Goal: Information Seeking & Learning: Understand process/instructions

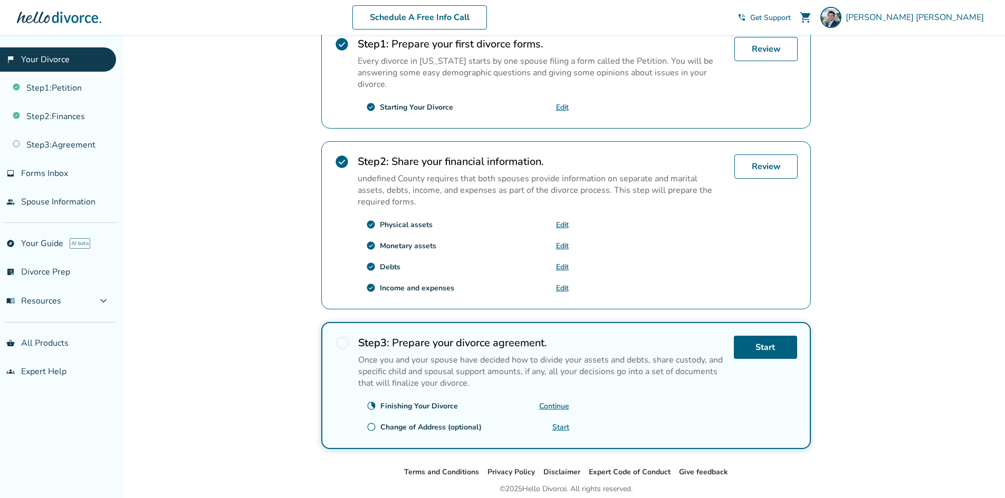
scroll to position [253, 0]
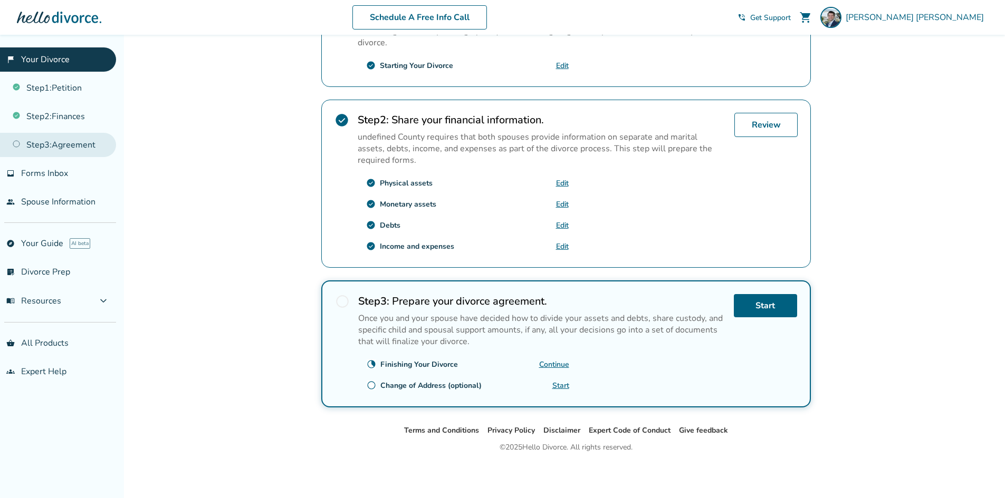
click at [83, 150] on link "Step 3 : Agreement" at bounding box center [58, 145] width 116 height 24
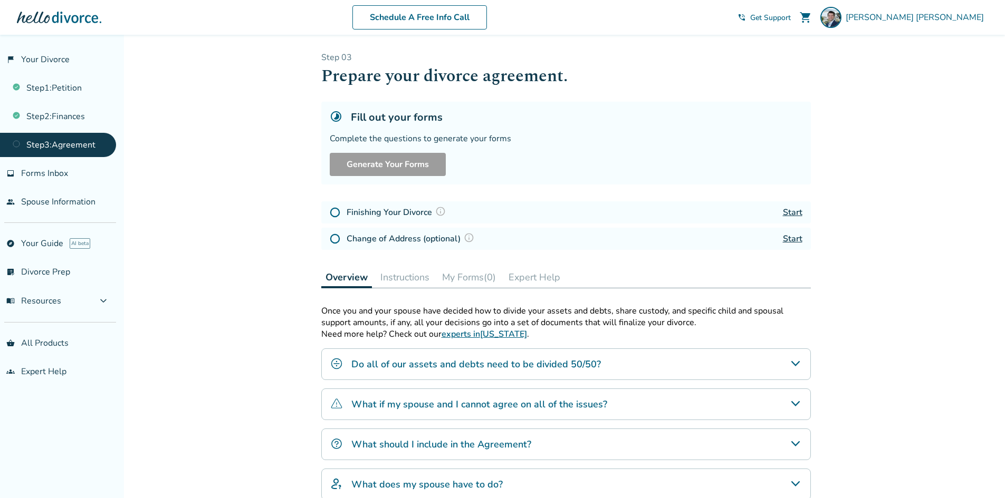
click at [439, 443] on h4 "What should I include in the Agreement?" at bounding box center [441, 445] width 180 height 14
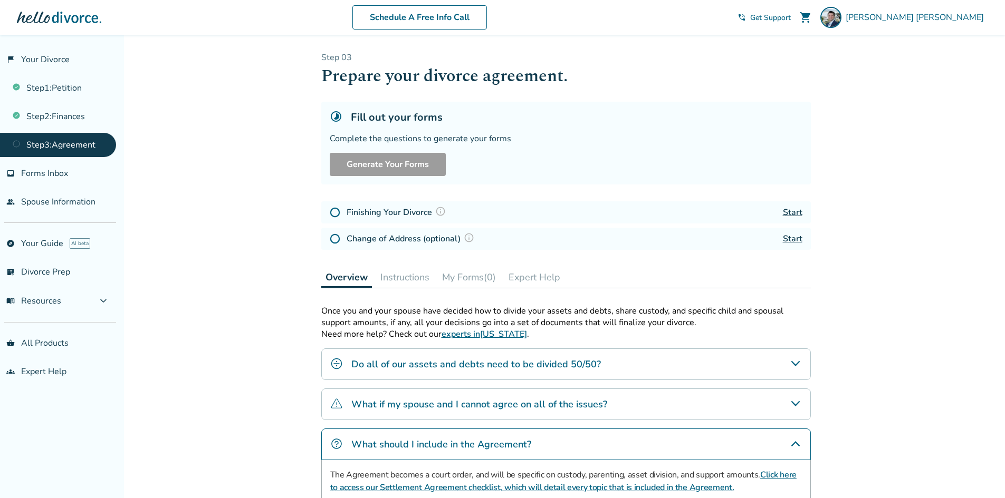
click at [448, 486] on link "Click here to access our Settlement Agreement checklist, which will detail ever…" at bounding box center [563, 481] width 466 height 24
